Goal: Book appointment/travel/reservation

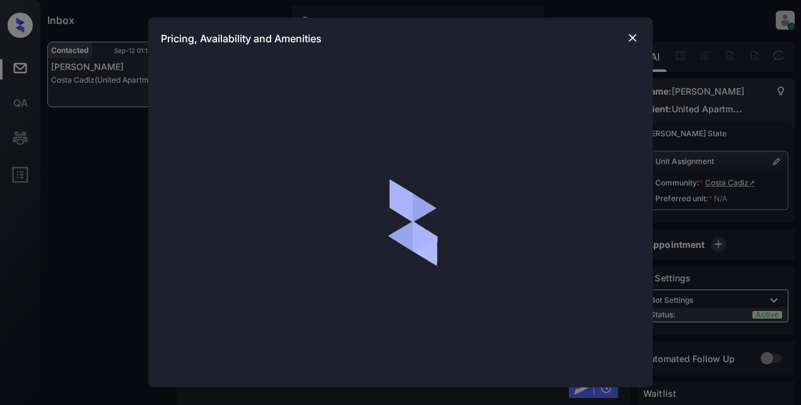
scroll to position [2147, 0]
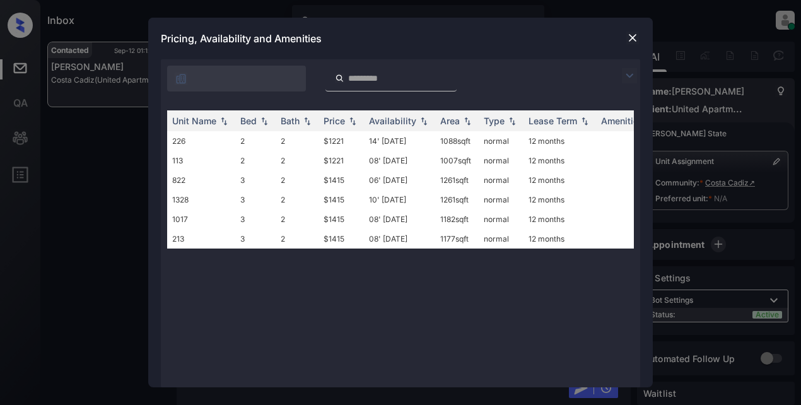
click at [625, 75] on img at bounding box center [629, 75] width 15 height 15
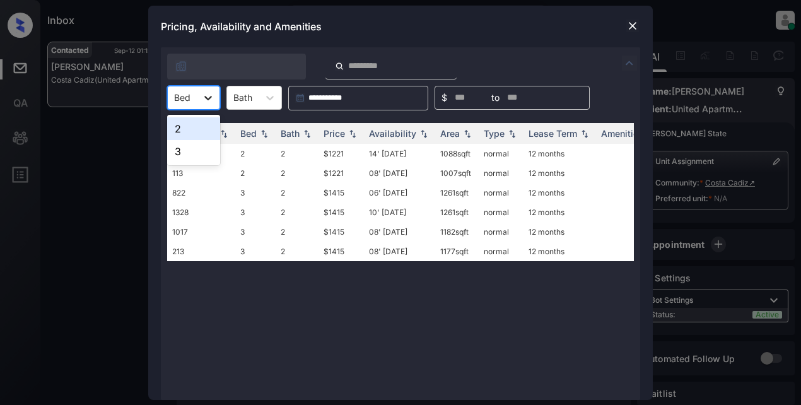
drag, startPoint x: 200, startPoint y: 100, endPoint x: 214, endPoint y: 98, distance: 13.9
click at [214, 98] on div at bounding box center [208, 97] width 23 height 23
click at [204, 131] on div "2" at bounding box center [193, 128] width 53 height 23
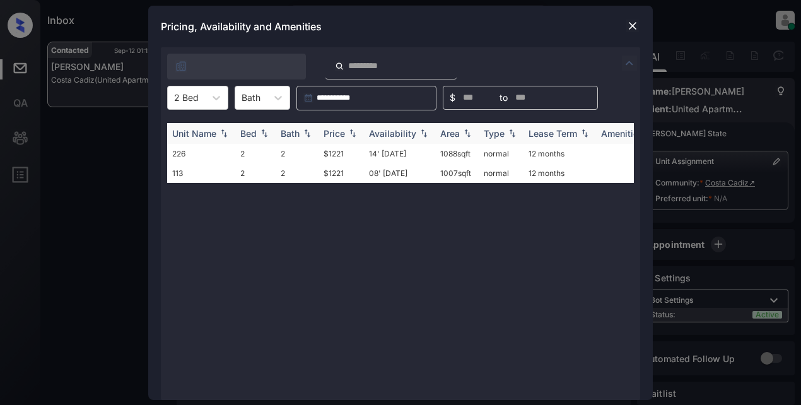
click at [341, 134] on div "Price" at bounding box center [334, 133] width 21 height 11
click at [334, 156] on td "$1221" at bounding box center [341, 154] width 45 height 20
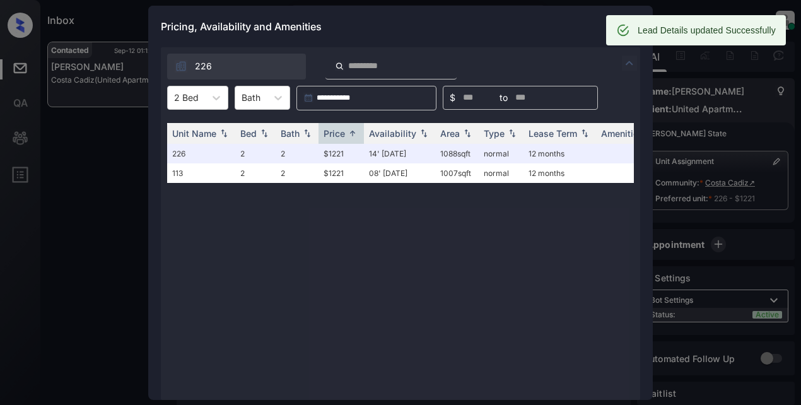
click at [538, 27] on div "Pricing, Availability and Amenities" at bounding box center [400, 27] width 505 height 42
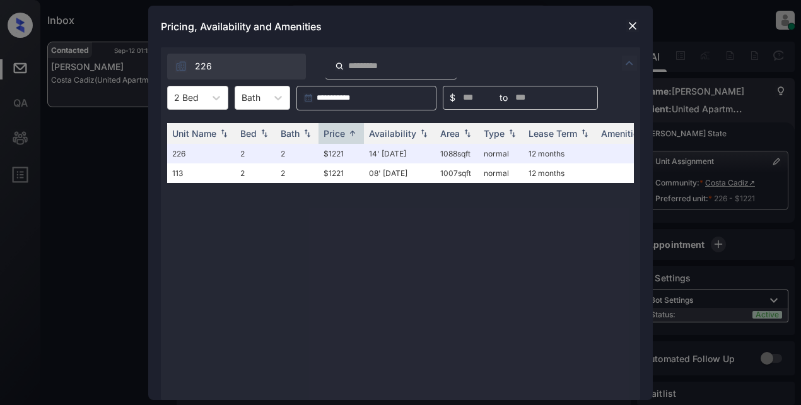
click at [635, 25] on img at bounding box center [633, 26] width 13 height 13
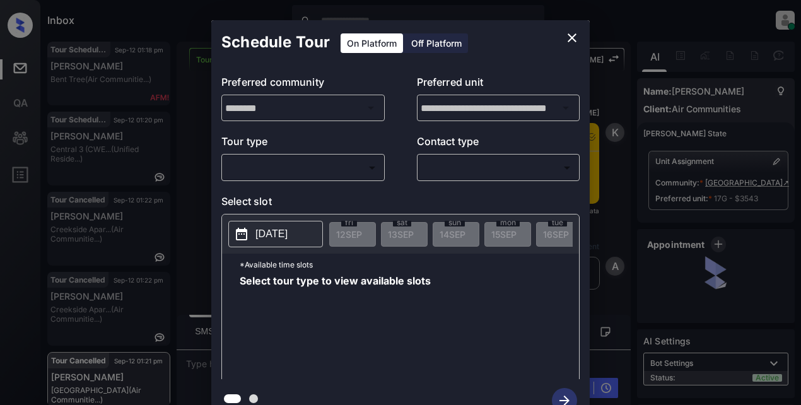
scroll to position [5246, 0]
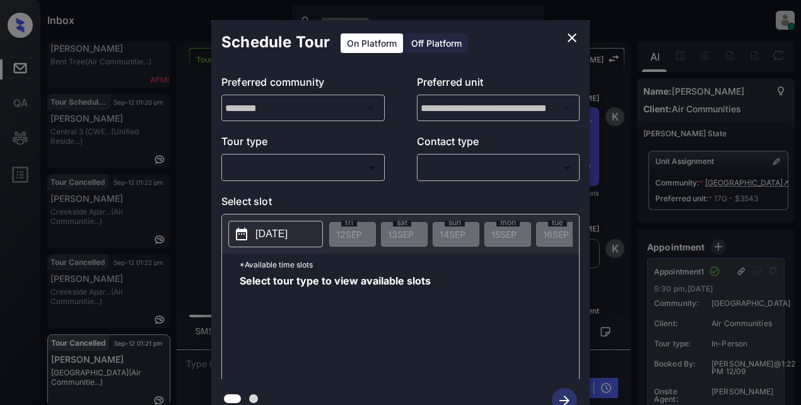
click at [568, 35] on icon "close" at bounding box center [572, 37] width 15 height 15
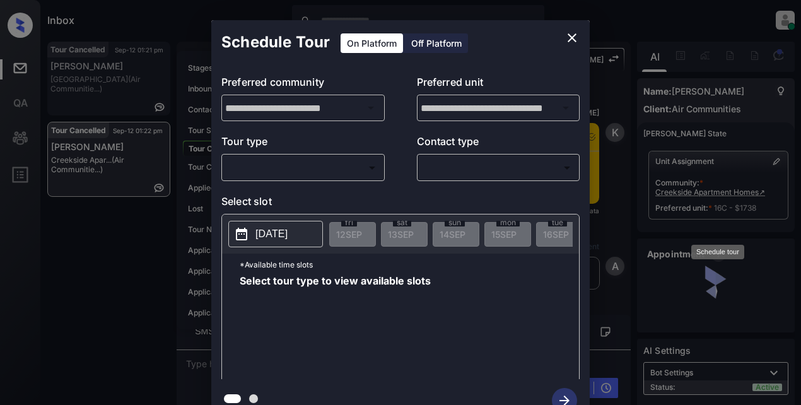
scroll to position [25, 0]
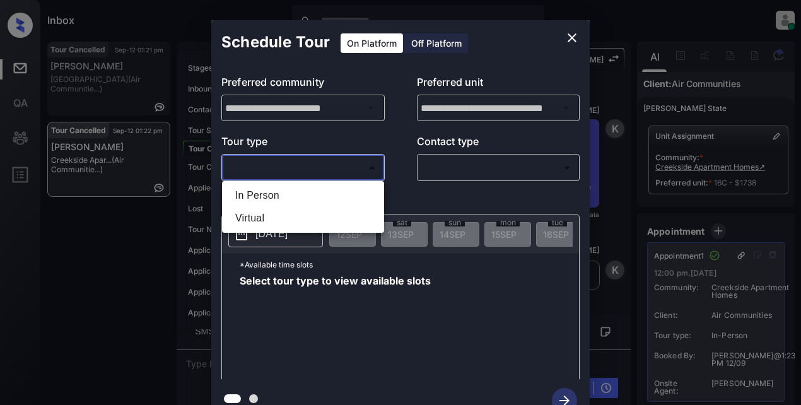
click at [329, 161] on body "Inbox Lyzzelle M. Ceralde Online Set yourself offline Set yourself on break Pro…" at bounding box center [400, 202] width 801 height 405
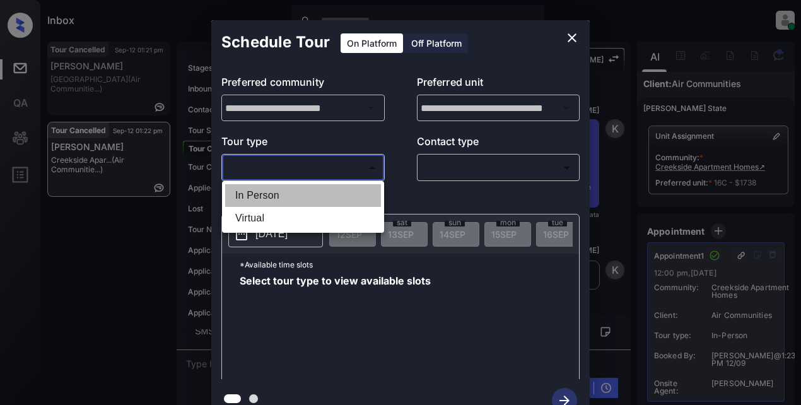
click at [265, 197] on li "In Person" at bounding box center [303, 195] width 156 height 23
type input "********"
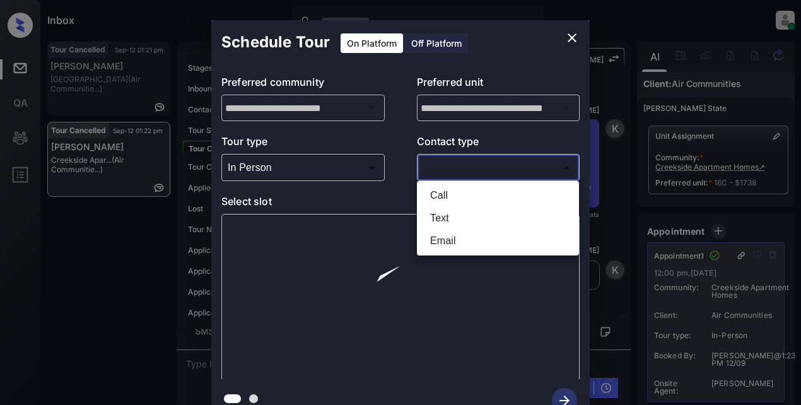
drag, startPoint x: 446, startPoint y: 160, endPoint x: 480, endPoint y: 156, distance: 33.7
click at [452, 160] on body "Inbox Lyzzelle M. Ceralde Online Set yourself offline Set yourself on break Pro…" at bounding box center [400, 202] width 801 height 405
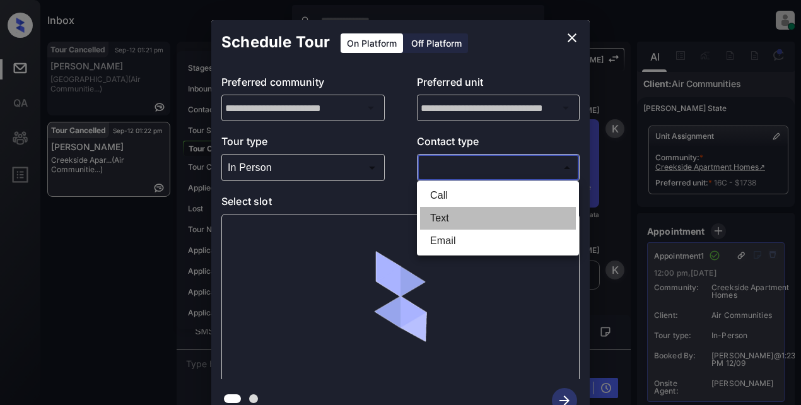
click at [451, 216] on li "Text" at bounding box center [498, 218] width 156 height 23
type input "****"
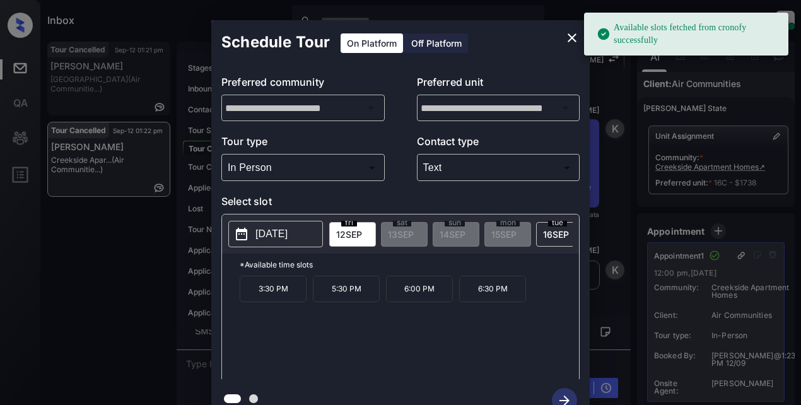
click at [271, 235] on p "2025-09-12" at bounding box center [272, 234] width 32 height 15
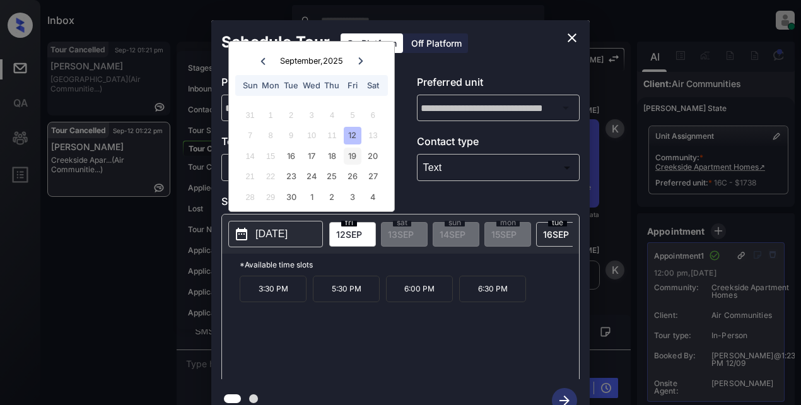
click at [357, 159] on div "19" at bounding box center [352, 156] width 17 height 17
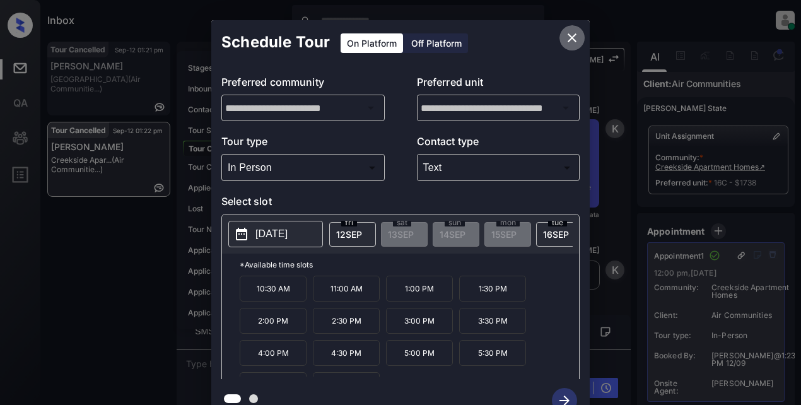
click at [575, 38] on icon "close" at bounding box center [572, 37] width 15 height 15
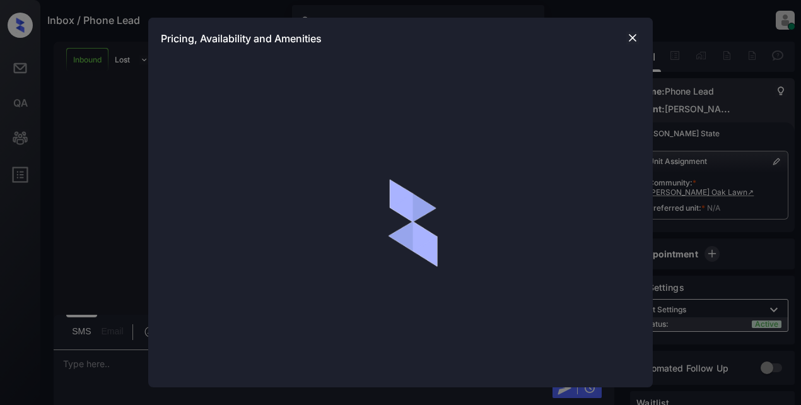
scroll to position [276, 0]
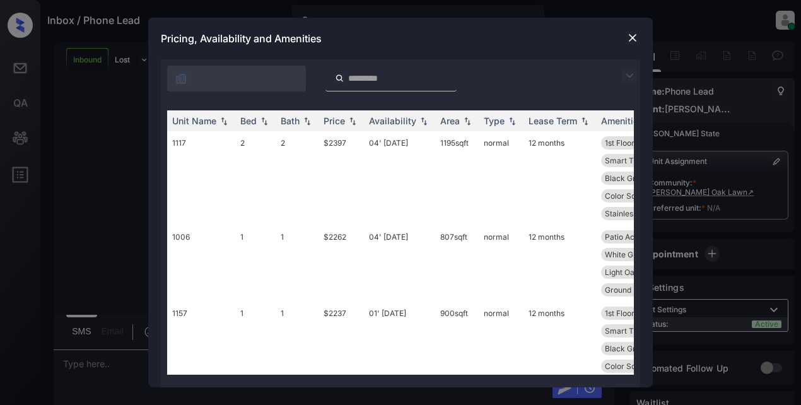
click at [627, 78] on img at bounding box center [629, 75] width 15 height 15
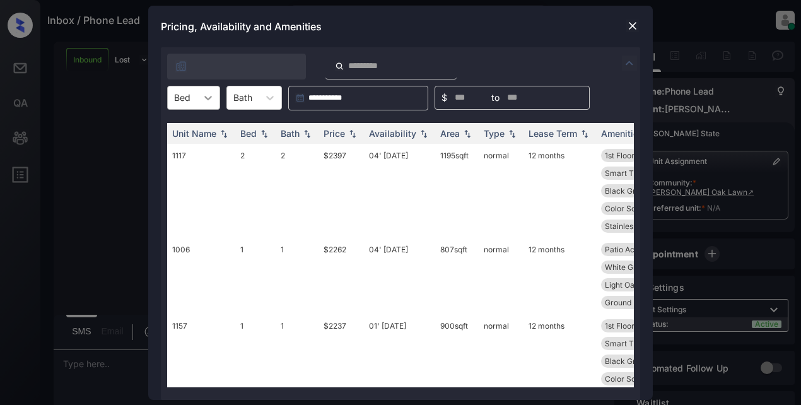
click at [211, 100] on icon at bounding box center [208, 97] width 13 height 13
click at [184, 150] on div "1" at bounding box center [193, 151] width 53 height 23
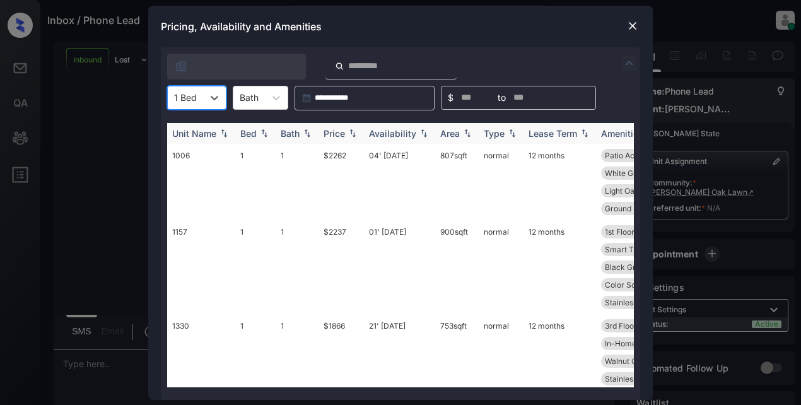
click at [332, 131] on div "Price" at bounding box center [334, 133] width 21 height 11
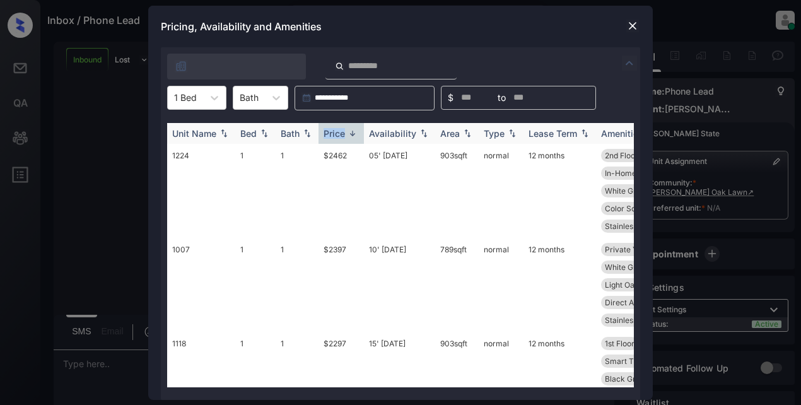
click at [332, 131] on div "Price" at bounding box center [334, 133] width 21 height 11
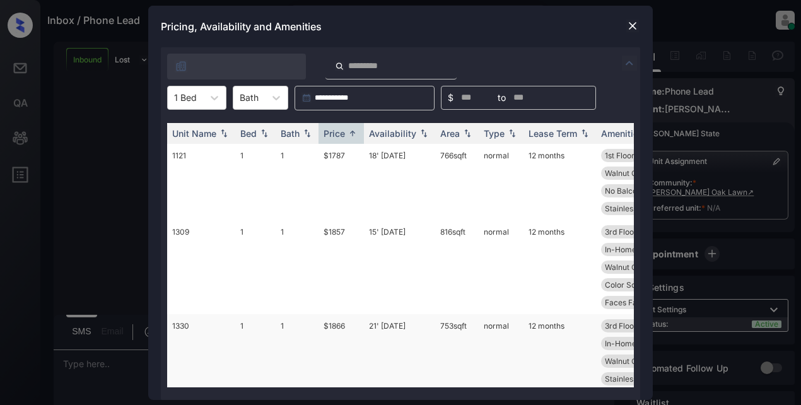
click at [333, 326] on td "$1866" at bounding box center [341, 352] width 45 height 76
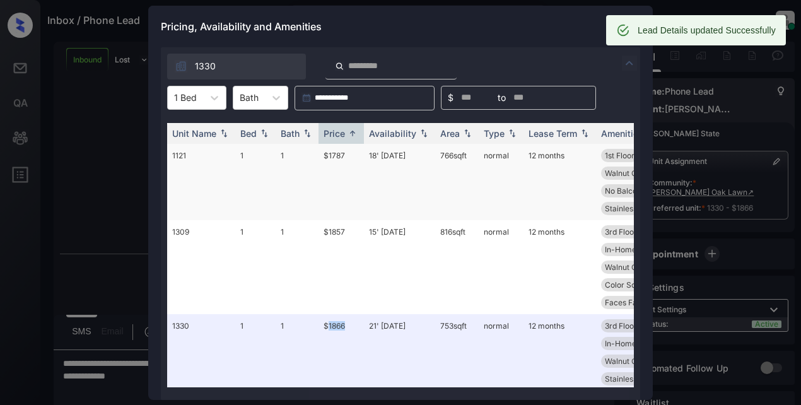
scroll to position [358, 0]
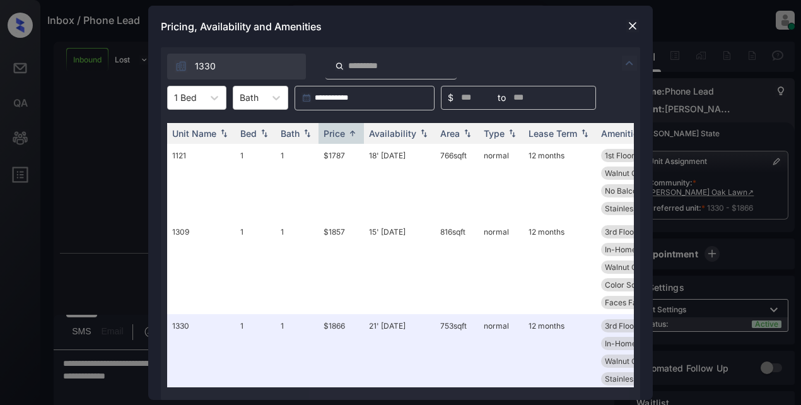
click at [544, 28] on div "Pricing, Availability and Amenities" at bounding box center [400, 27] width 505 height 42
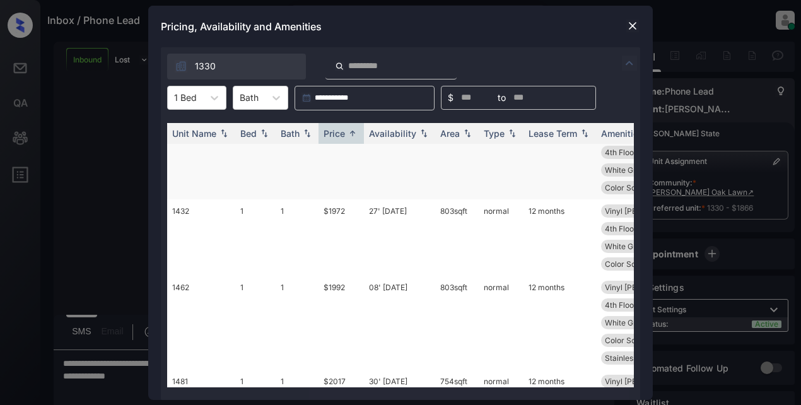
scroll to position [505, 0]
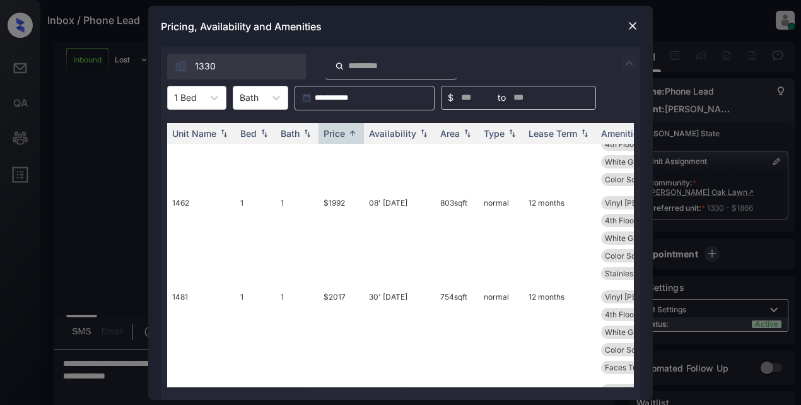
click at [709, 185] on div "**********" at bounding box center [400, 202] width 801 height 405
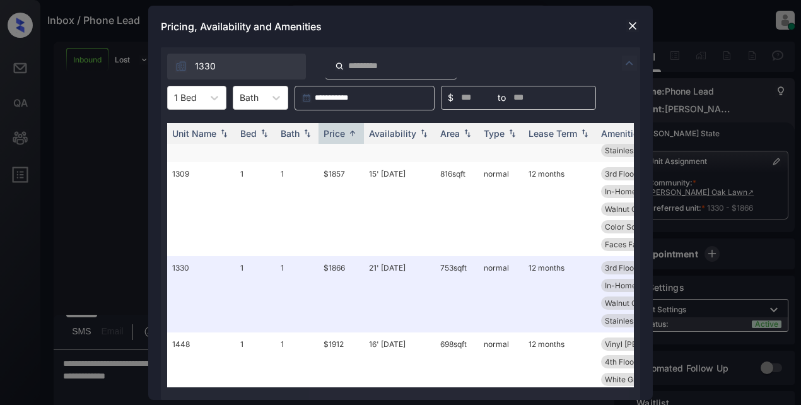
scroll to position [63, 0]
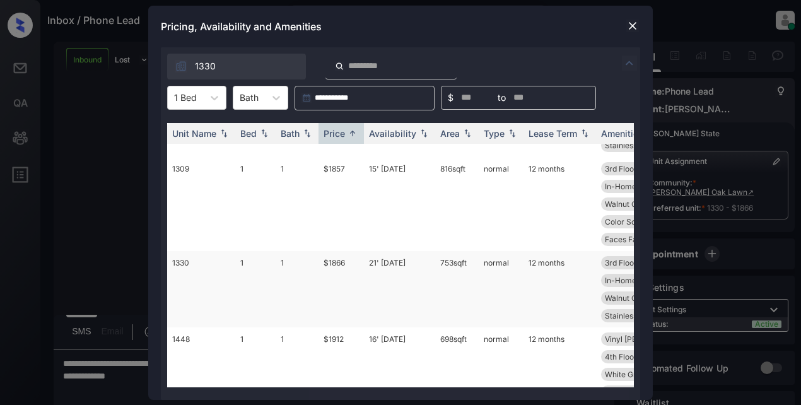
click at [338, 262] on td "$1866" at bounding box center [341, 289] width 45 height 76
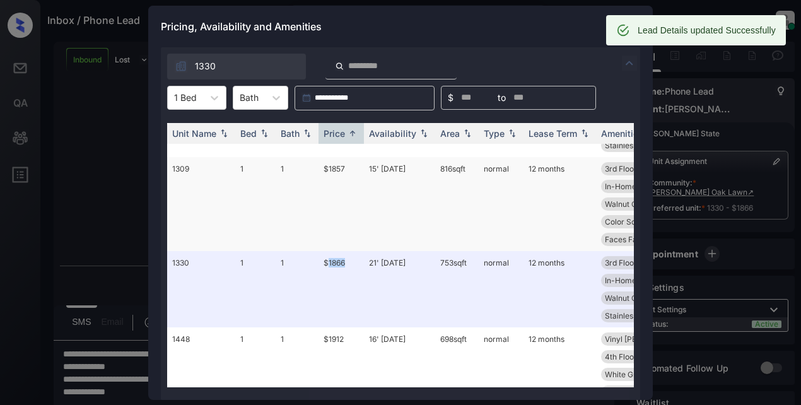
scroll to position [440, 0]
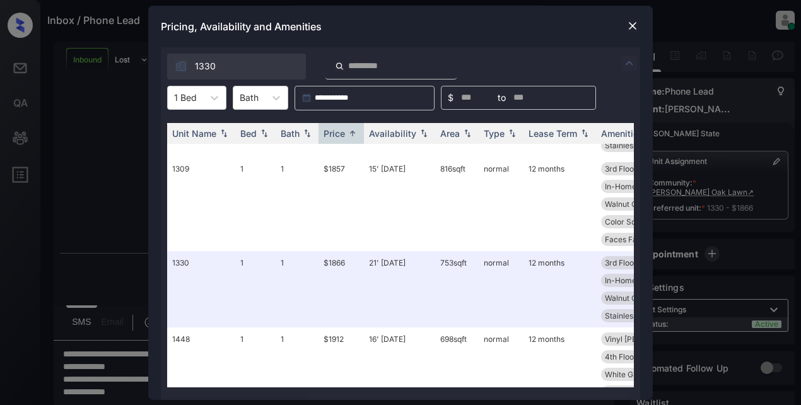
click at [543, 32] on div "Pricing, Availability and Amenities" at bounding box center [400, 27] width 505 height 42
click at [631, 25] on img at bounding box center [633, 26] width 13 height 13
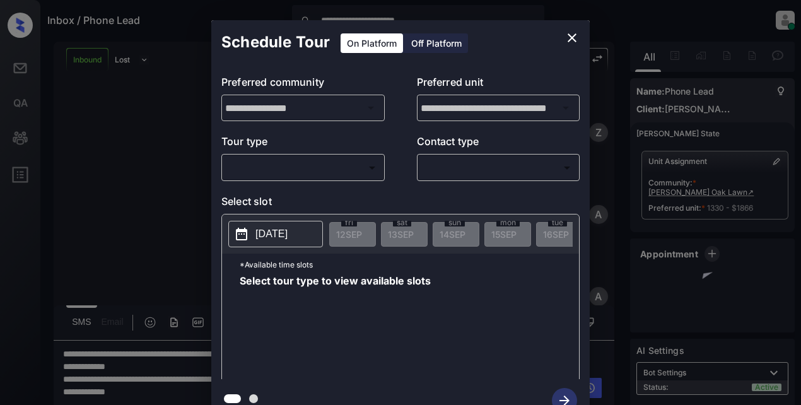
scroll to position [440, 0]
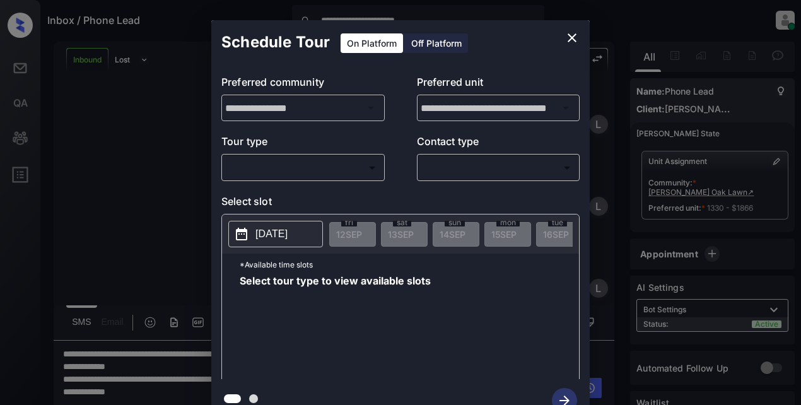
click at [567, 42] on icon "close" at bounding box center [572, 37] width 15 height 15
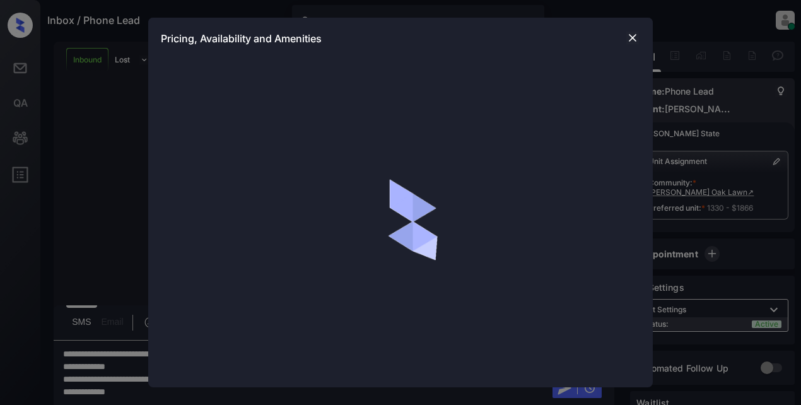
scroll to position [440, 0]
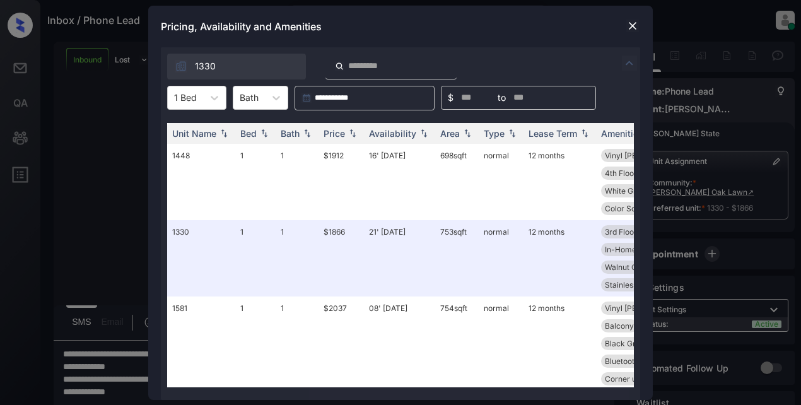
click at [637, 29] on img at bounding box center [633, 26] width 13 height 13
